Goal: Task Accomplishment & Management: Use online tool/utility

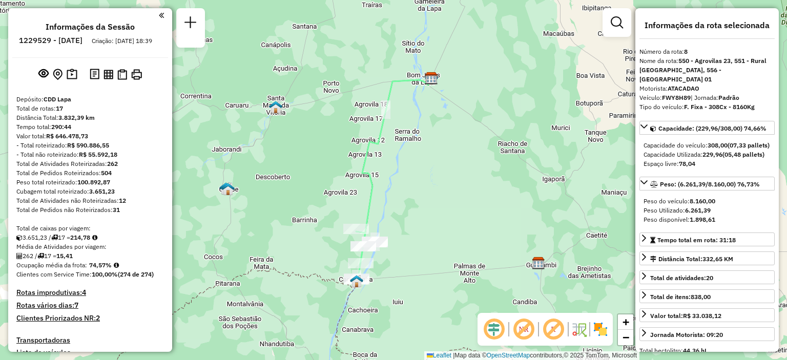
select select "**********"
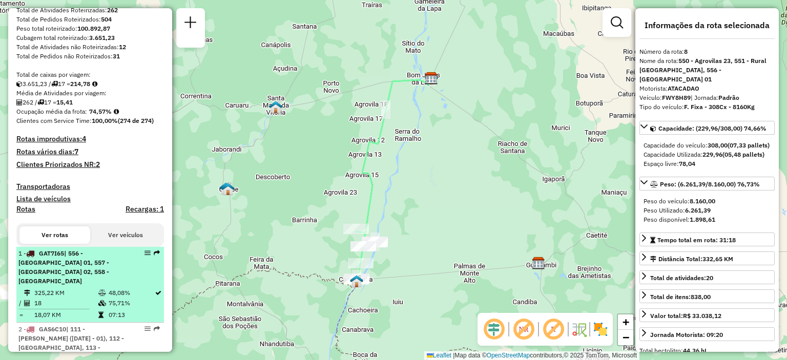
scroll to position [205, 0]
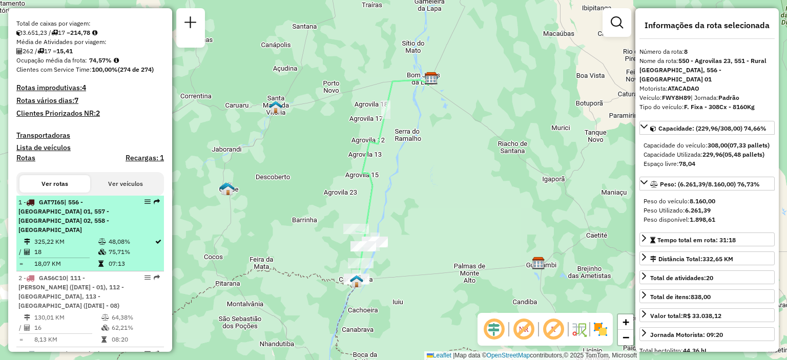
click at [86, 226] on div "1 - GAT7I65 | 556 - [GEOGRAPHIC_DATA] 01, 557 - [GEOGRAPHIC_DATA] 02, 558 - [GE…" at bounding box center [72, 216] width 109 height 37
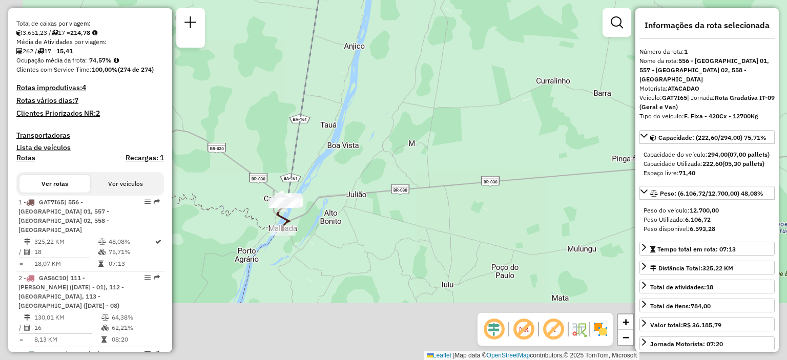
drag, startPoint x: 382, startPoint y: 242, endPoint x: 444, endPoint y: 69, distance: 184.2
click at [444, 69] on div "Janela de atendimento Grade de atendimento Capacidade Transportadoras Veículos …" at bounding box center [393, 180] width 787 height 360
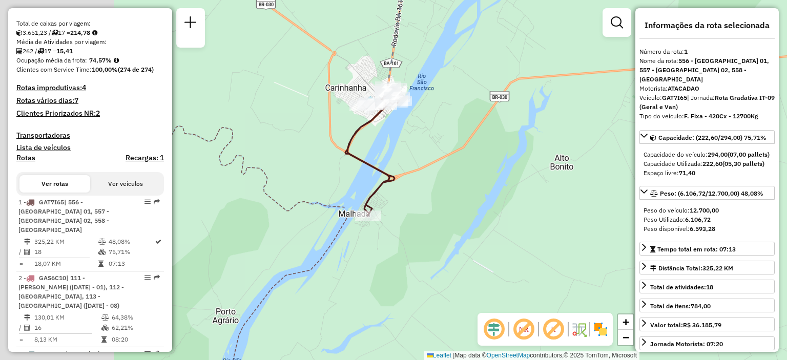
drag, startPoint x: 328, startPoint y: 148, endPoint x: 549, endPoint y: 133, distance: 222.4
click at [549, 133] on div "Janela de atendimento Grade de atendimento Capacidade Transportadoras Veículos …" at bounding box center [393, 180] width 787 height 360
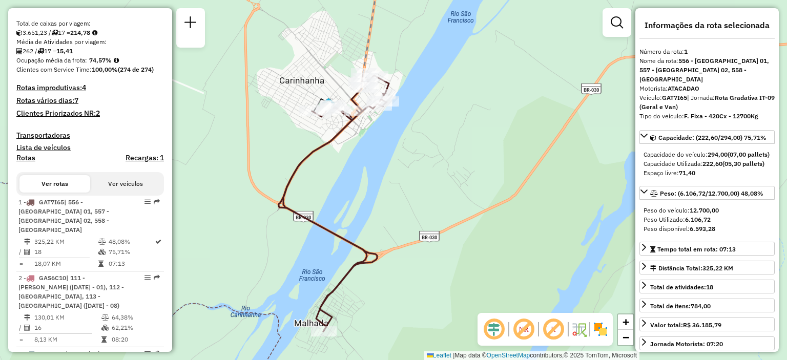
drag, startPoint x: 392, startPoint y: 90, endPoint x: 409, endPoint y: 116, distance: 30.7
click at [409, 116] on div "Janela de atendimento Grade de atendimento Capacidade Transportadoras Veículos …" at bounding box center [393, 180] width 787 height 360
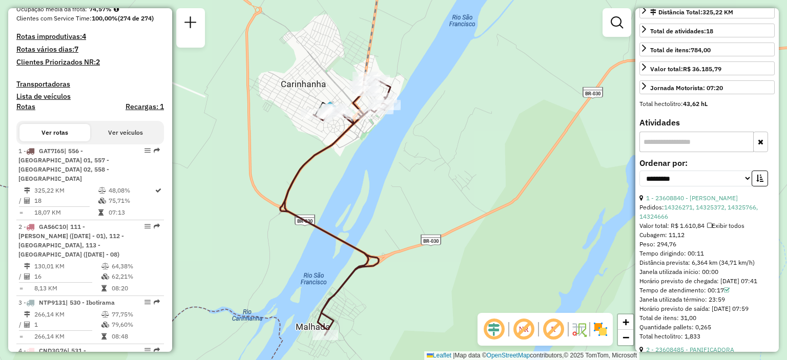
scroll to position [308, 0]
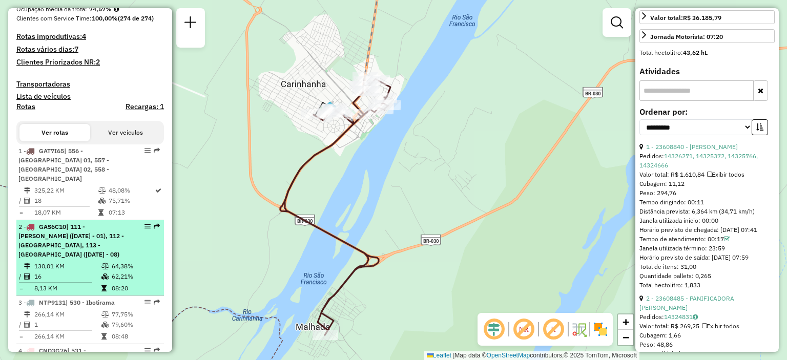
click at [98, 226] on span "| 111 - [PERSON_NAME] ([DATE] - 01), 112 - [GEOGRAPHIC_DATA], 113 - [GEOGRAPHIC…" at bounding box center [71, 240] width 106 height 35
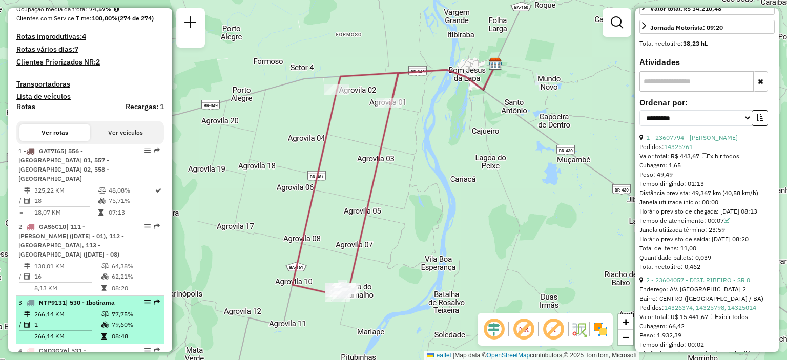
click at [92, 311] on td "266,14 KM" at bounding box center [67, 315] width 67 height 10
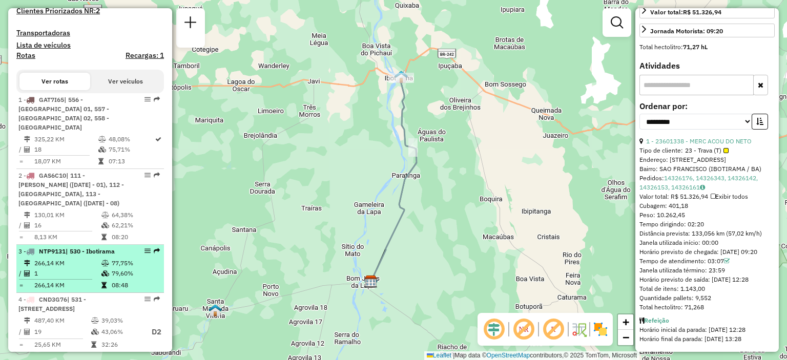
scroll to position [410, 0]
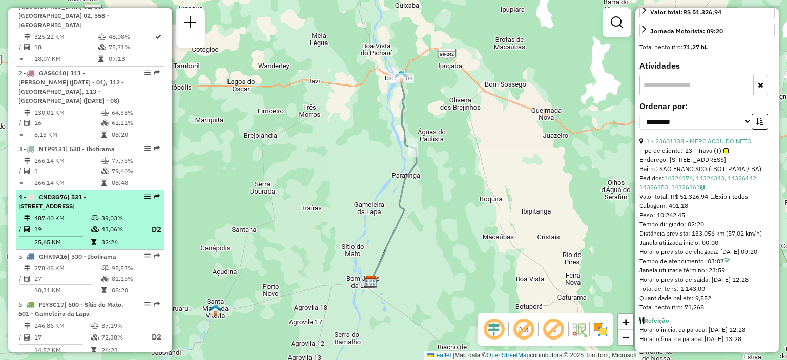
click at [103, 207] on div "4 - CND3G76 | 531 - Oliveira dos Brejinhos, 532 - [GEOGRAPHIC_DATA]" at bounding box center [72, 202] width 109 height 18
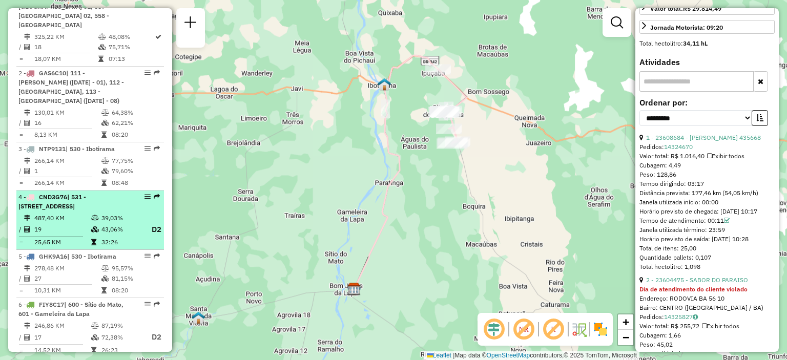
scroll to position [298, 0]
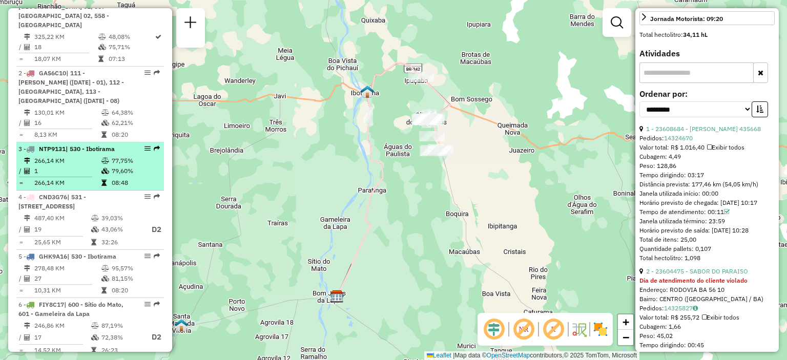
click at [96, 167] on td "1" at bounding box center [67, 171] width 67 height 10
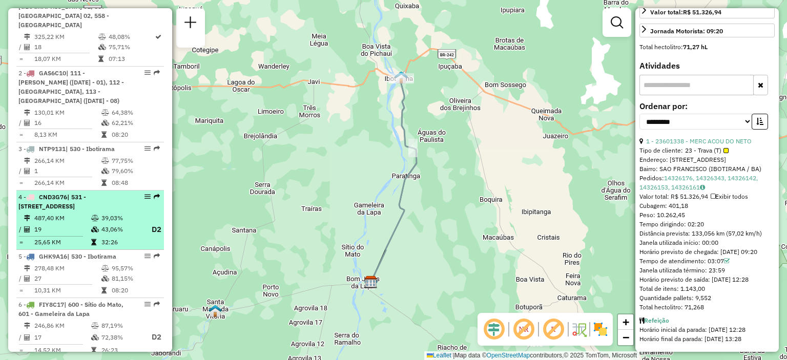
click at [66, 209] on span "| 531 - [STREET_ADDRESS]" at bounding box center [52, 201] width 68 height 17
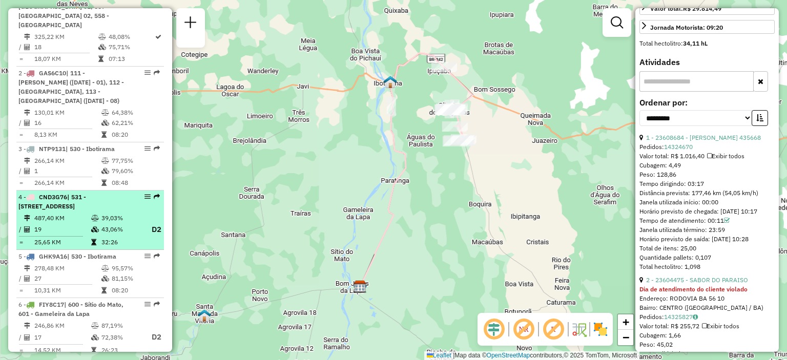
scroll to position [298, 0]
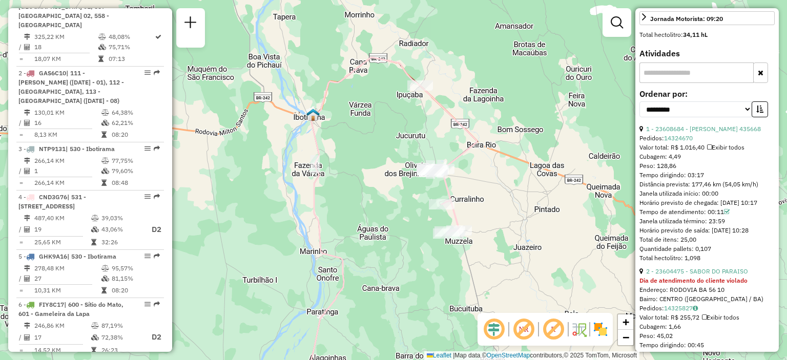
drag, startPoint x: 407, startPoint y: 101, endPoint x: 374, endPoint y: 165, distance: 71.8
click at [374, 165] on div "Janela de atendimento Grade de atendimento Capacidade Transportadoras Veículos …" at bounding box center [393, 180] width 787 height 360
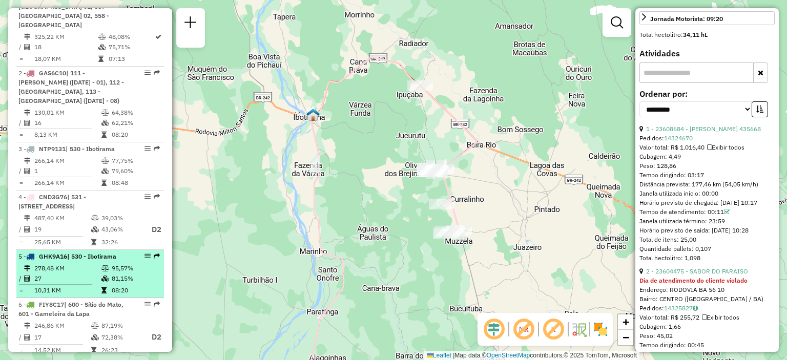
scroll to position [461, 0]
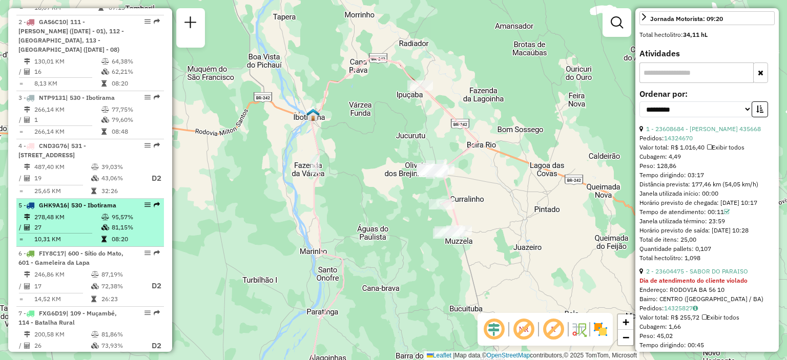
click at [78, 217] on td "278,48 KM" at bounding box center [67, 217] width 67 height 10
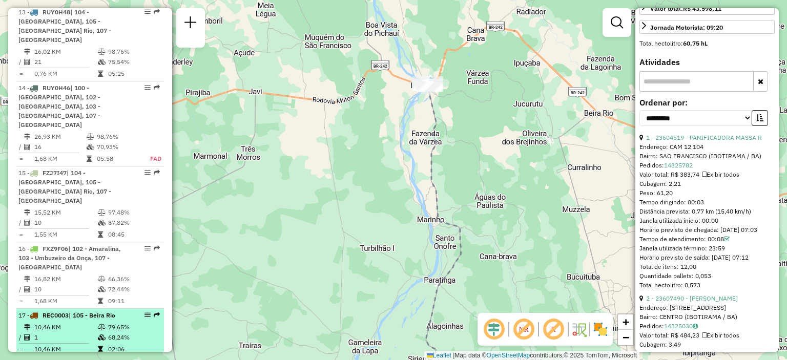
scroll to position [1179, 0]
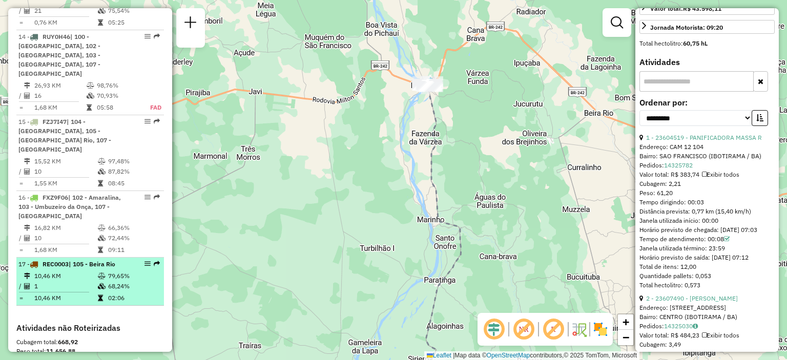
click at [81, 271] on td "10,46 KM" at bounding box center [66, 276] width 64 height 10
